Goal: Information Seeking & Learning: Learn about a topic

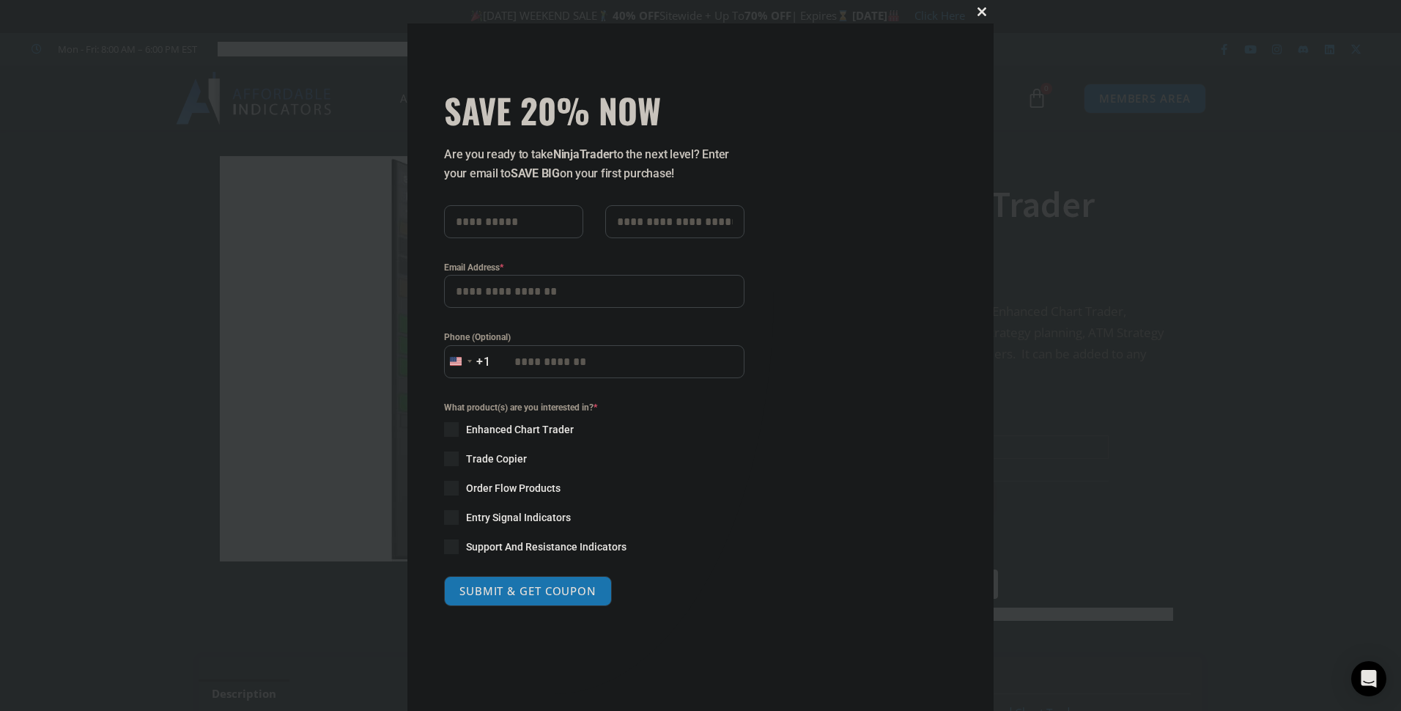
click at [973, 10] on span at bounding box center [981, 11] width 23 height 9
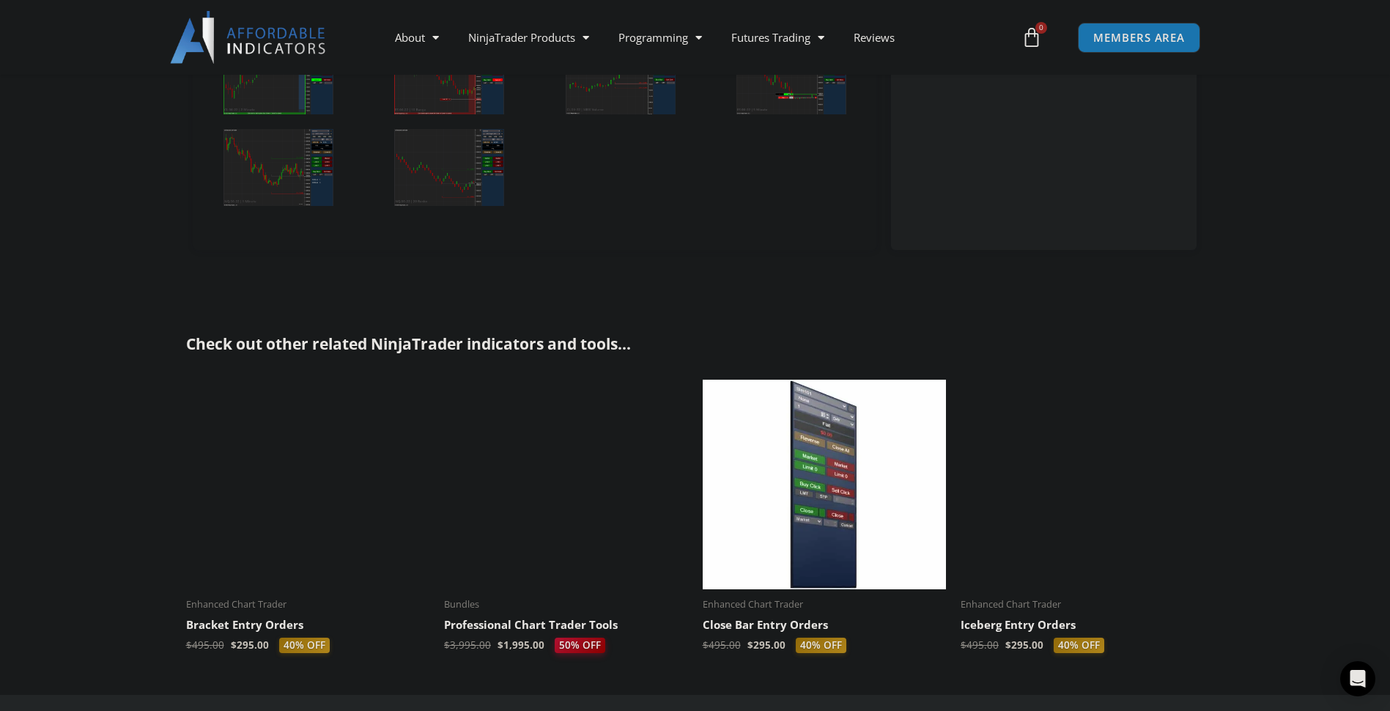
scroll to position [3518, 0]
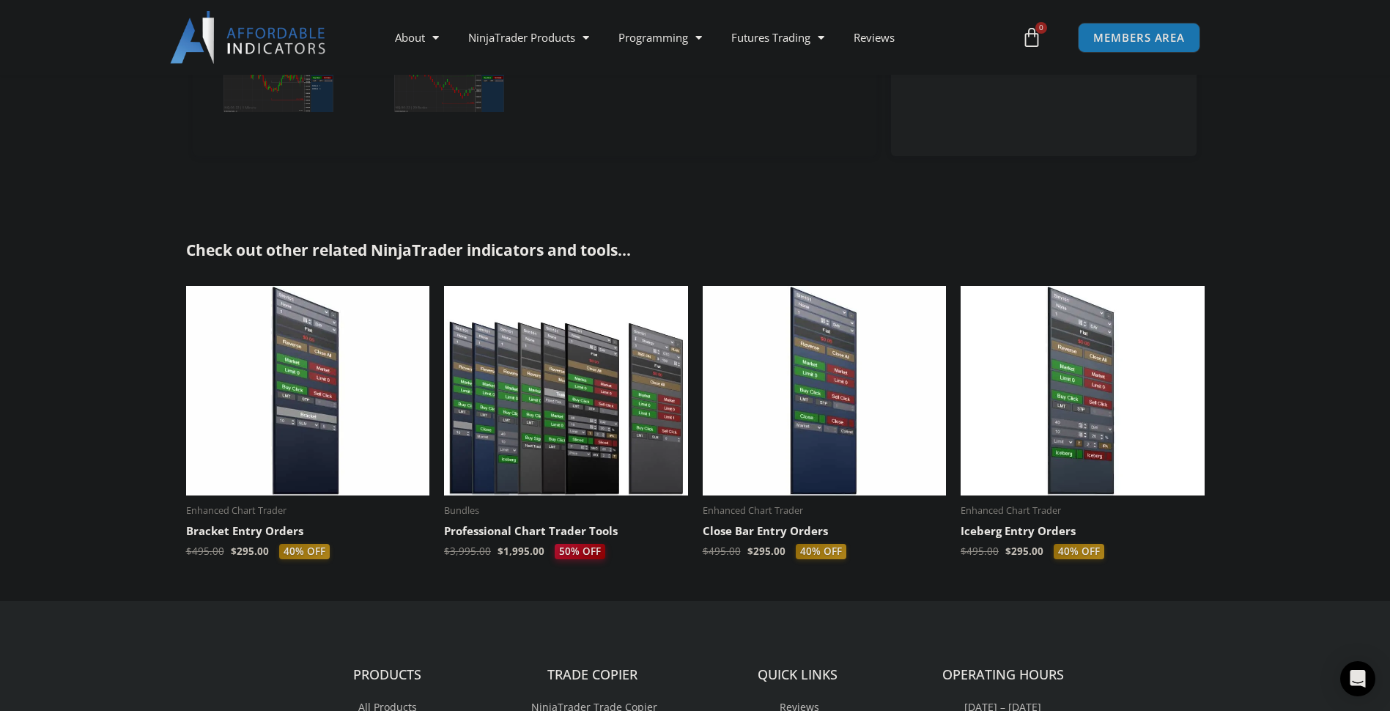
click at [754, 528] on h2 "Close Bar Entry Orders" at bounding box center [825, 531] width 244 height 15
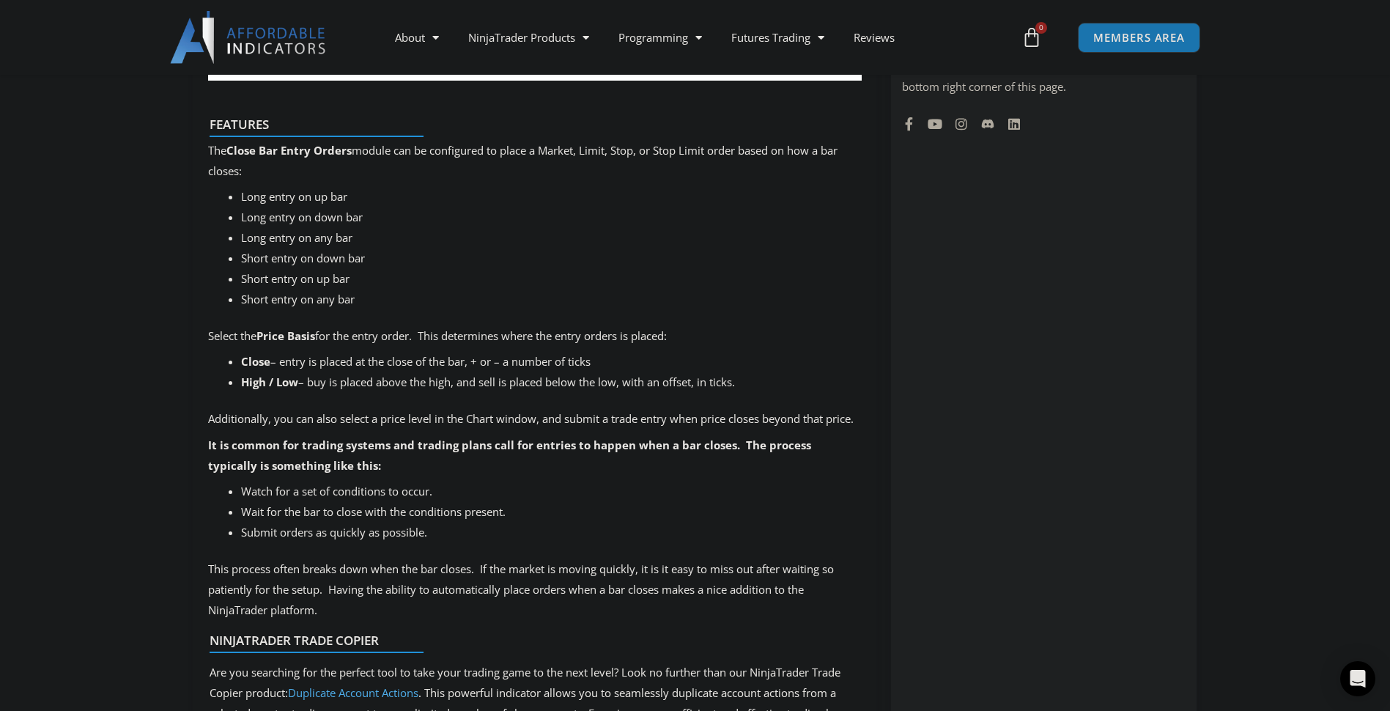
scroll to position [1393, 0]
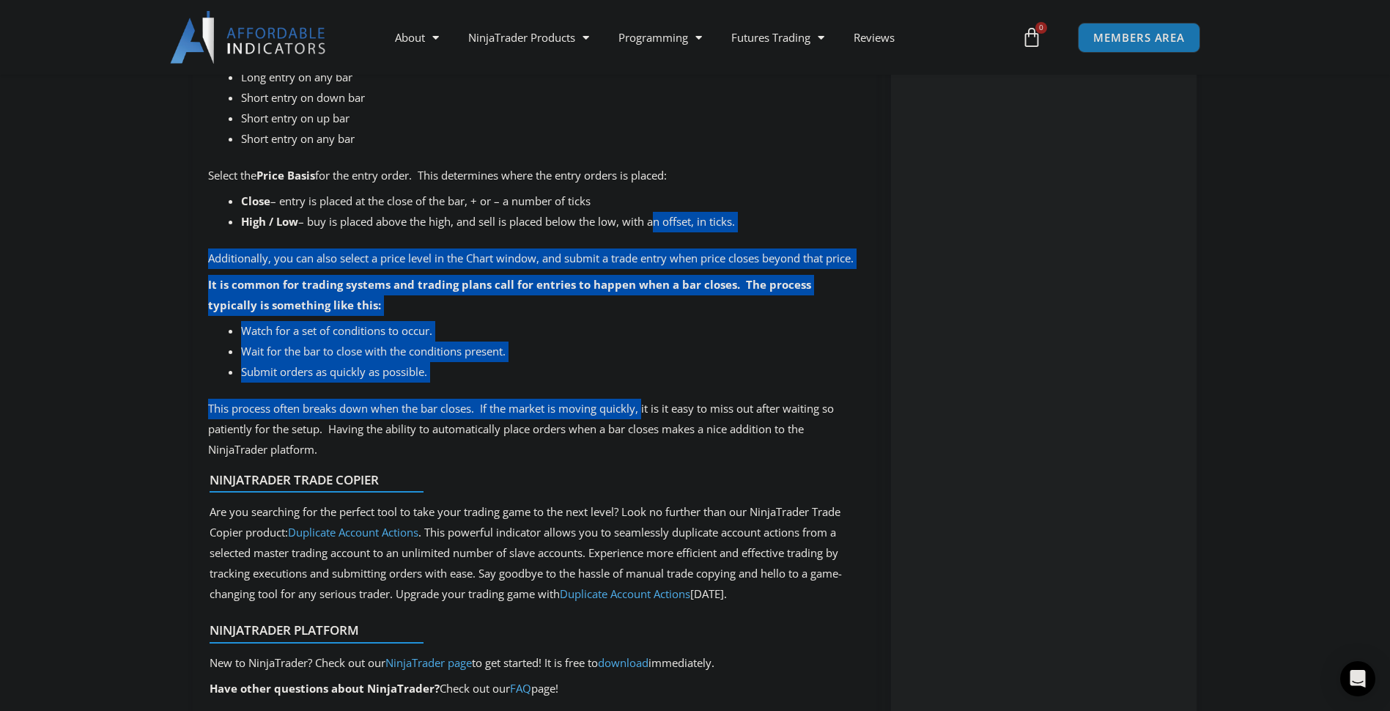
drag, startPoint x: 652, startPoint y: 214, endPoint x: 661, endPoint y: 440, distance: 225.9
click at [657, 431] on div "This product includes the Basic Chart Trader Tools that establishes the foundat…" at bounding box center [535, 119] width 684 height 1608
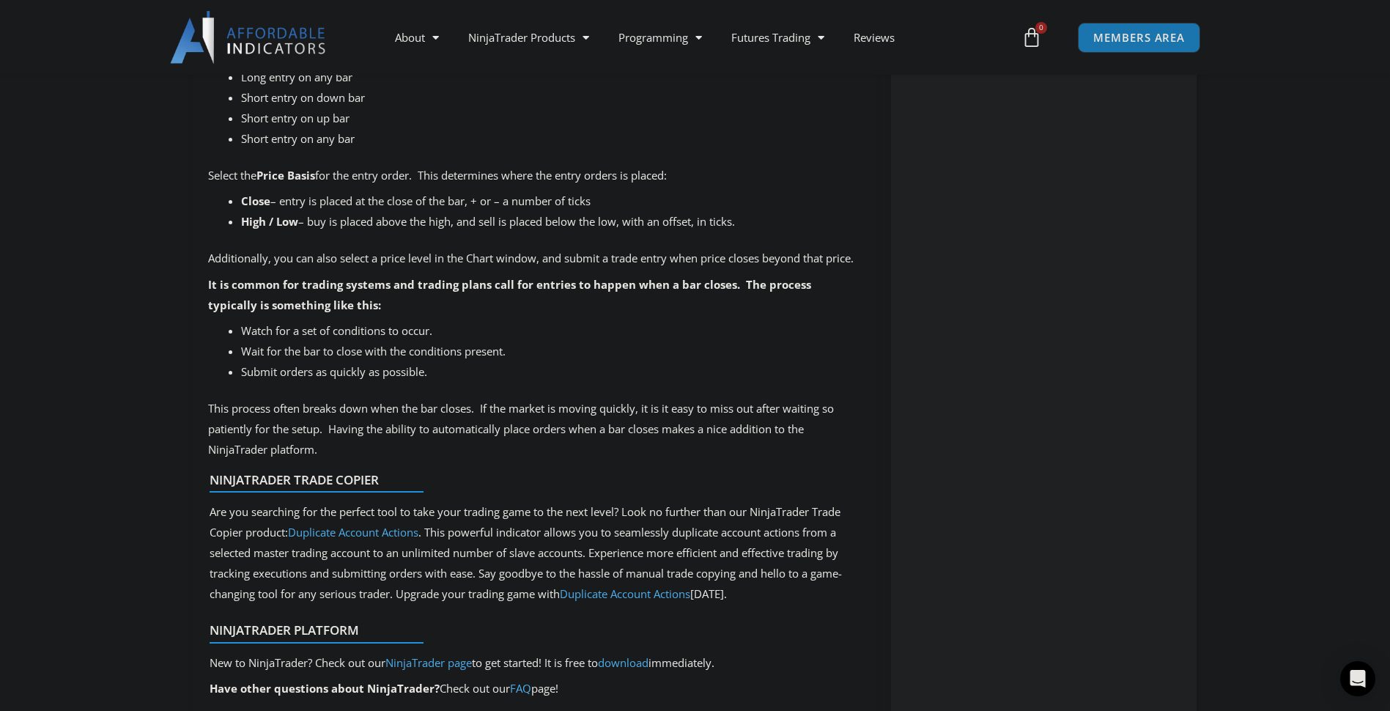
drag, startPoint x: 661, startPoint y: 440, endPoint x: 744, endPoint y: 483, distance: 93.4
click at [742, 479] on div "This product includes the Basic Chart Trader Tools that establishes the foundat…" at bounding box center [535, 119] width 684 height 1608
drag, startPoint x: 744, startPoint y: 483, endPoint x: 692, endPoint y: 523, distance: 65.8
click at [692, 523] on div "Are you searching for the perfect tool to take your trading game to the next le…" at bounding box center [530, 553] width 640 height 102
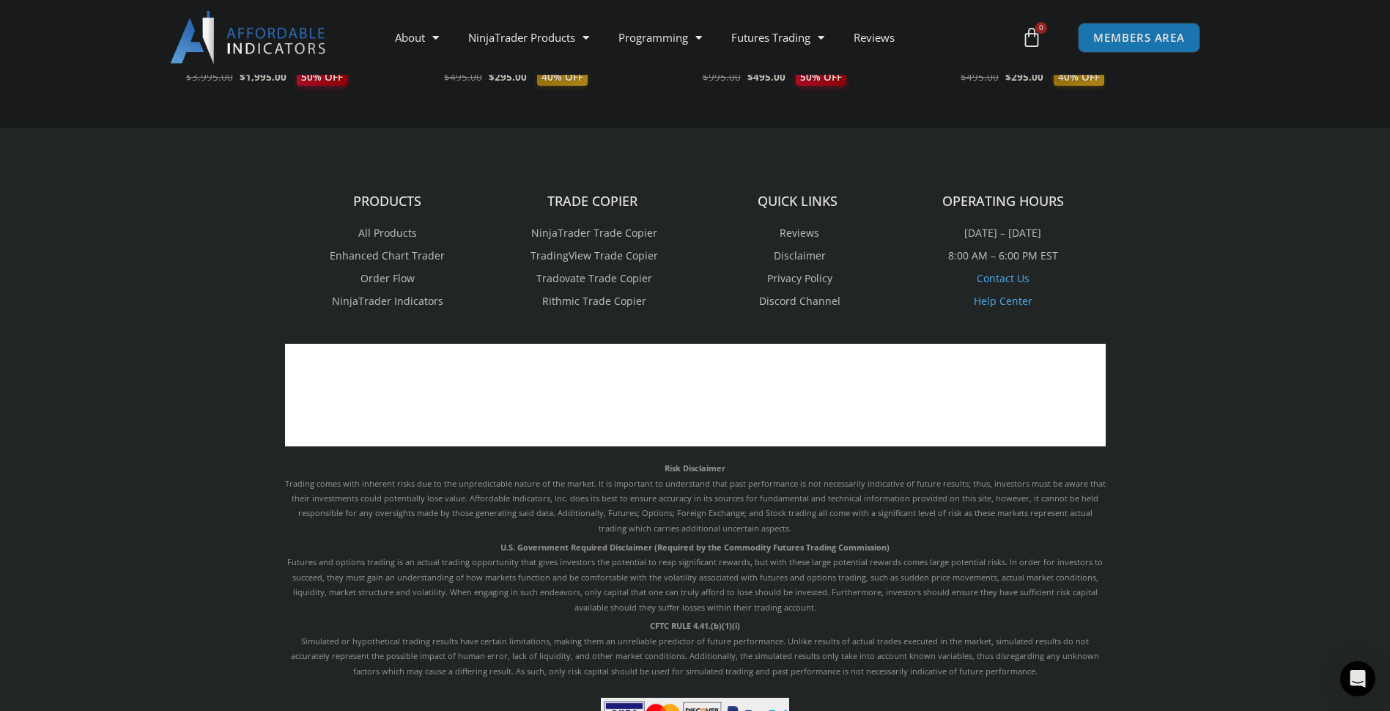
scroll to position [2785, 0]
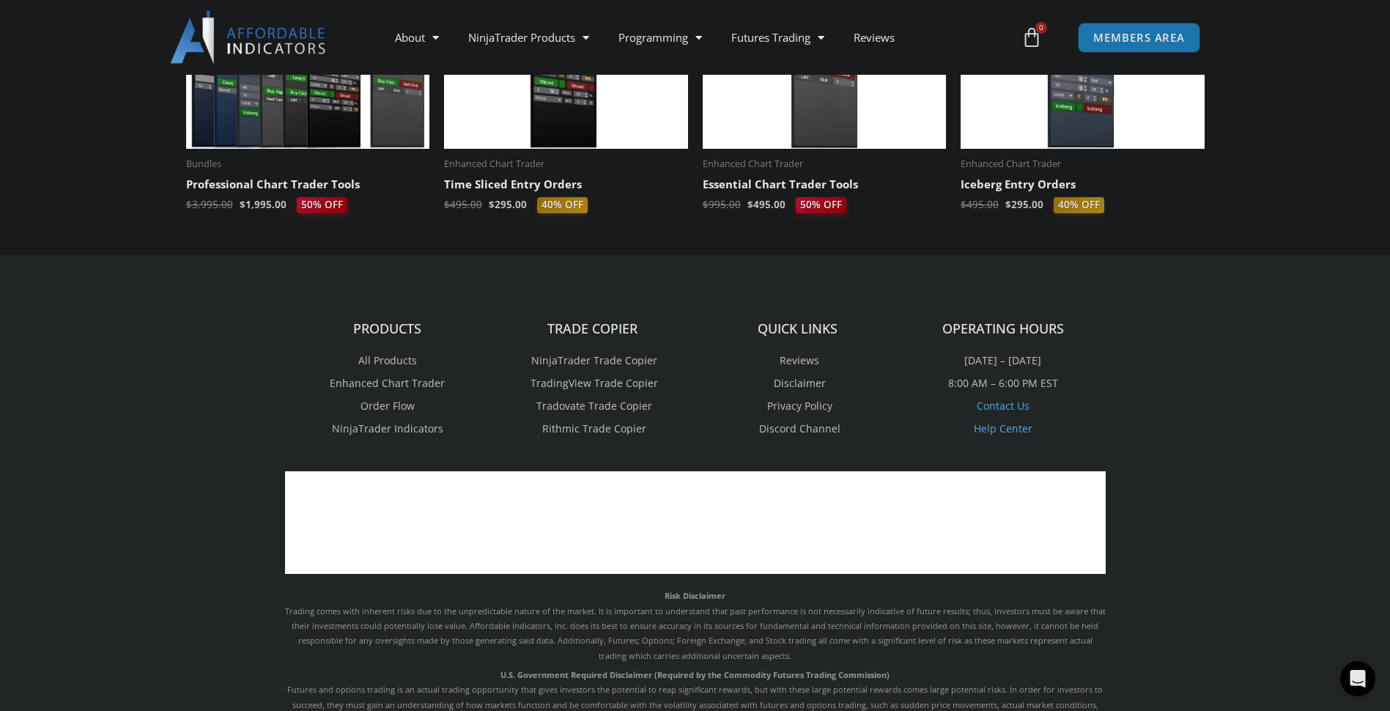
click at [590, 358] on span "NinjaTrader Trade Copier" at bounding box center [593, 360] width 130 height 19
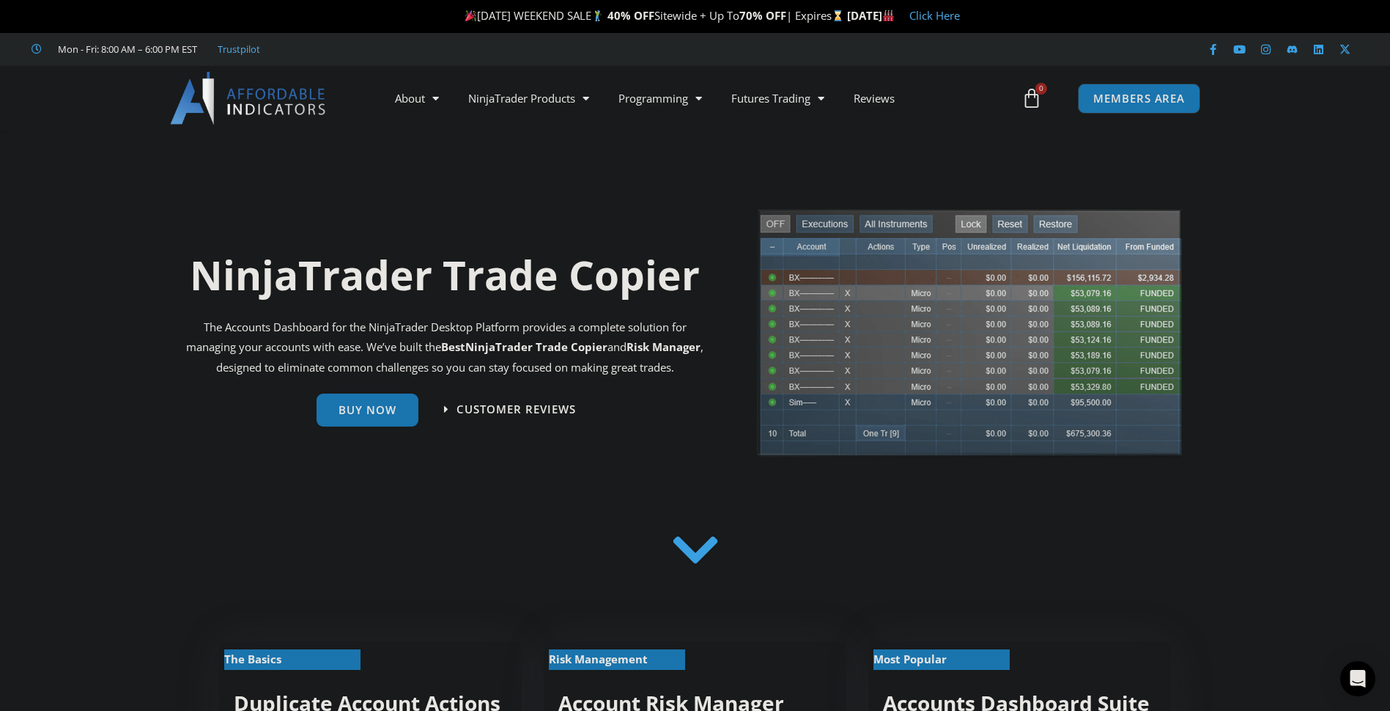
click at [572, 380] on div "The Accounts Dashboard for the NinjaTrader Desktop Platform provides a complete…" at bounding box center [445, 350] width 533 height 67
drag, startPoint x: 595, startPoint y: 388, endPoint x: 599, endPoint y: 438, distance: 50.7
click at [599, 438] on section "Buy Now Customer Reviews" at bounding box center [445, 413] width 533 height 55
click at [955, 380] on img at bounding box center [970, 338] width 428 height 262
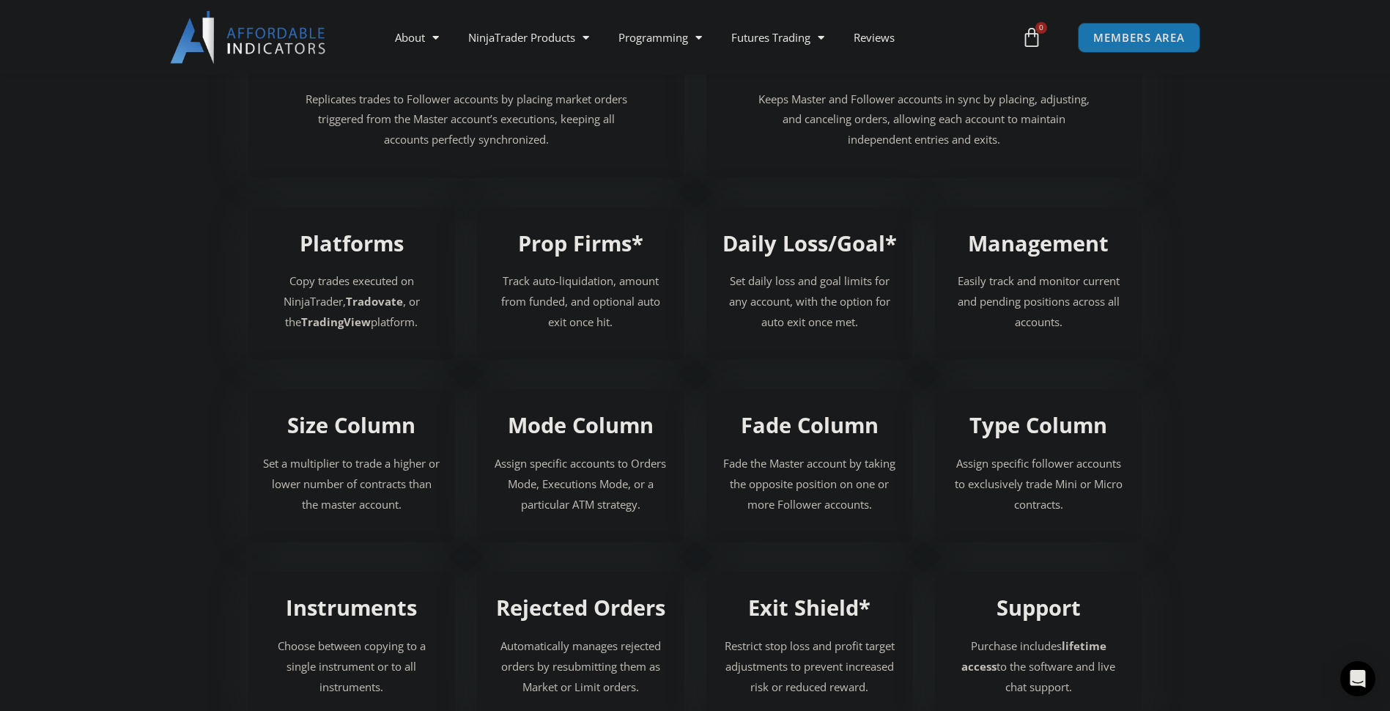
scroll to position [1686, 0]
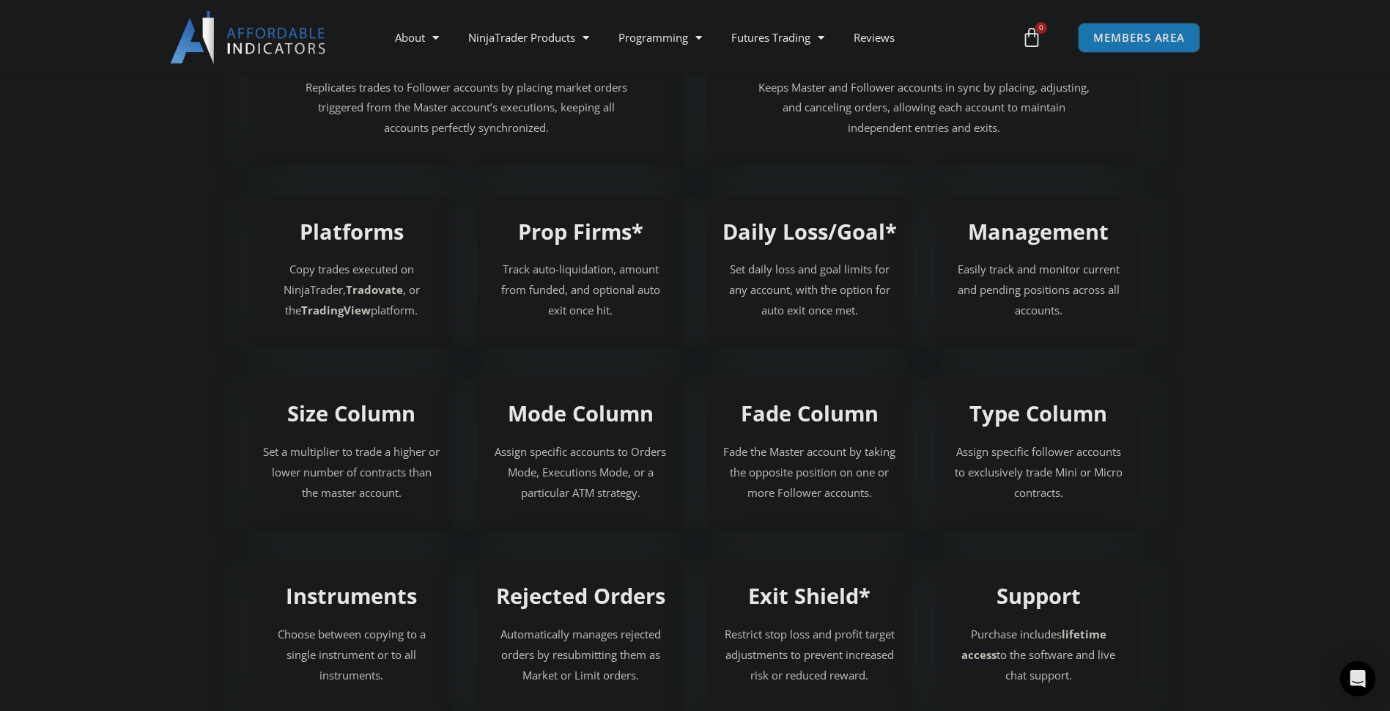
click at [1238, 296] on section "Platforms Copy trades executed on NinjaTrader, Tradovate , or the TradingView p…" at bounding box center [695, 272] width 1390 height 182
